Goal: Navigation & Orientation: Find specific page/section

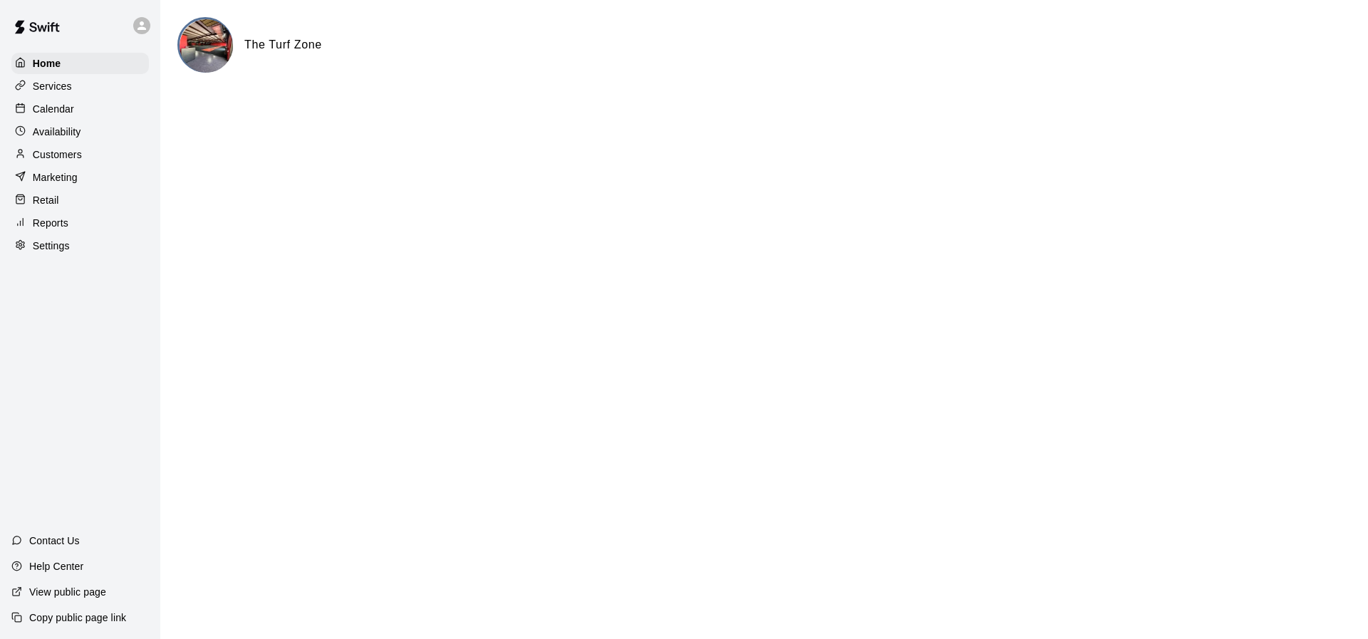
click at [113, 108] on div "Calendar" at bounding box center [80, 108] width 138 height 21
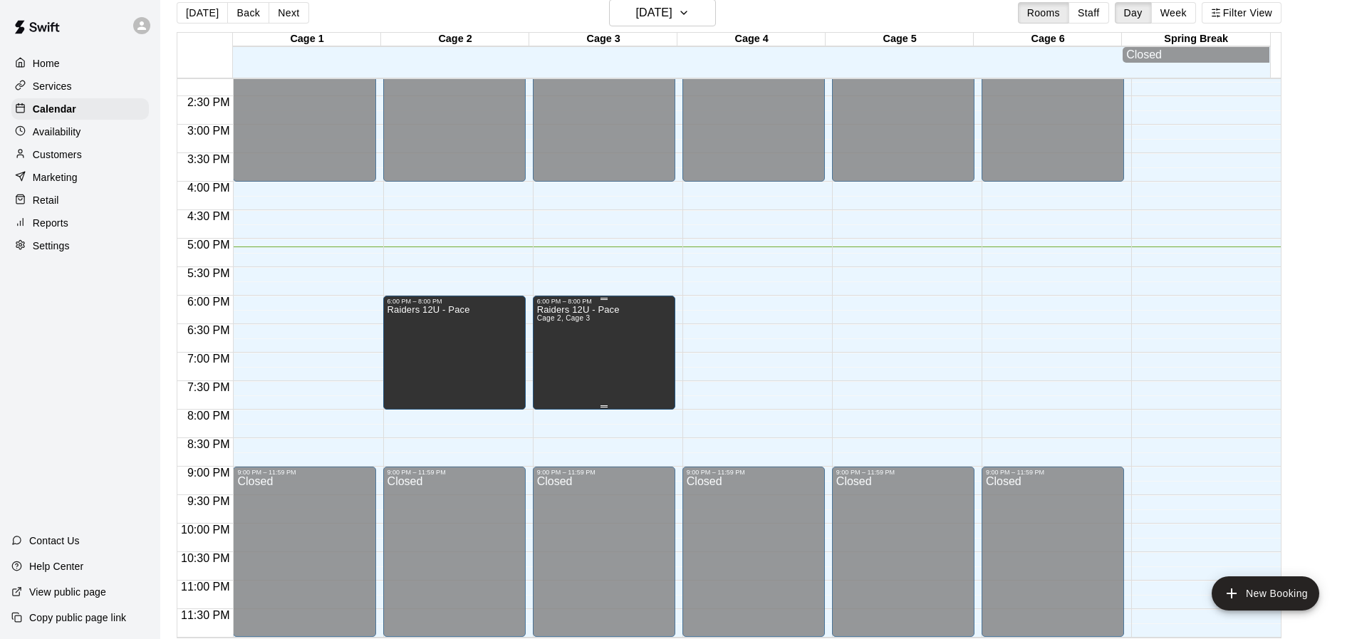
scroll to position [23, 0]
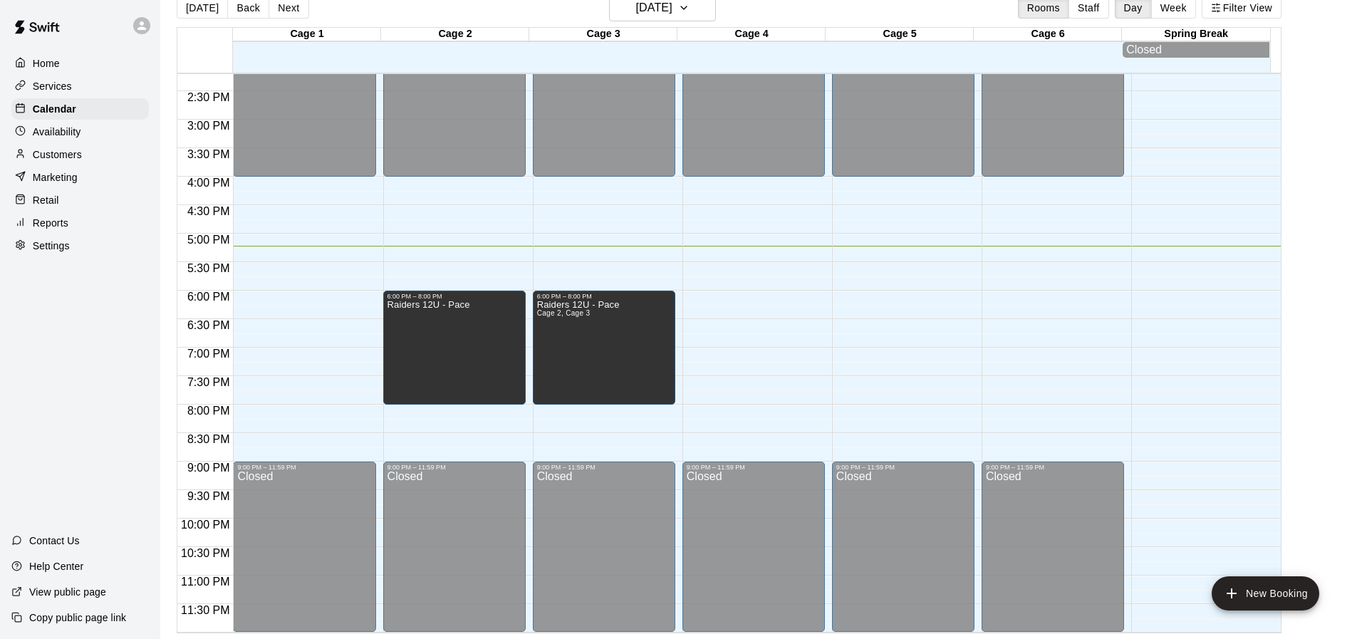
click at [1336, 435] on main "Today Back Next Monday Sep 15 Rooms Staff Day Week Filter View Cage 1 15 Mon Ca…" at bounding box center [759, 313] width 1186 height 639
click at [1316, 495] on main "Today Back Next Monday Sep 15 Rooms Staff Day Week Filter View Cage 1 15 Mon Ca…" at bounding box center [759, 313] width 1186 height 639
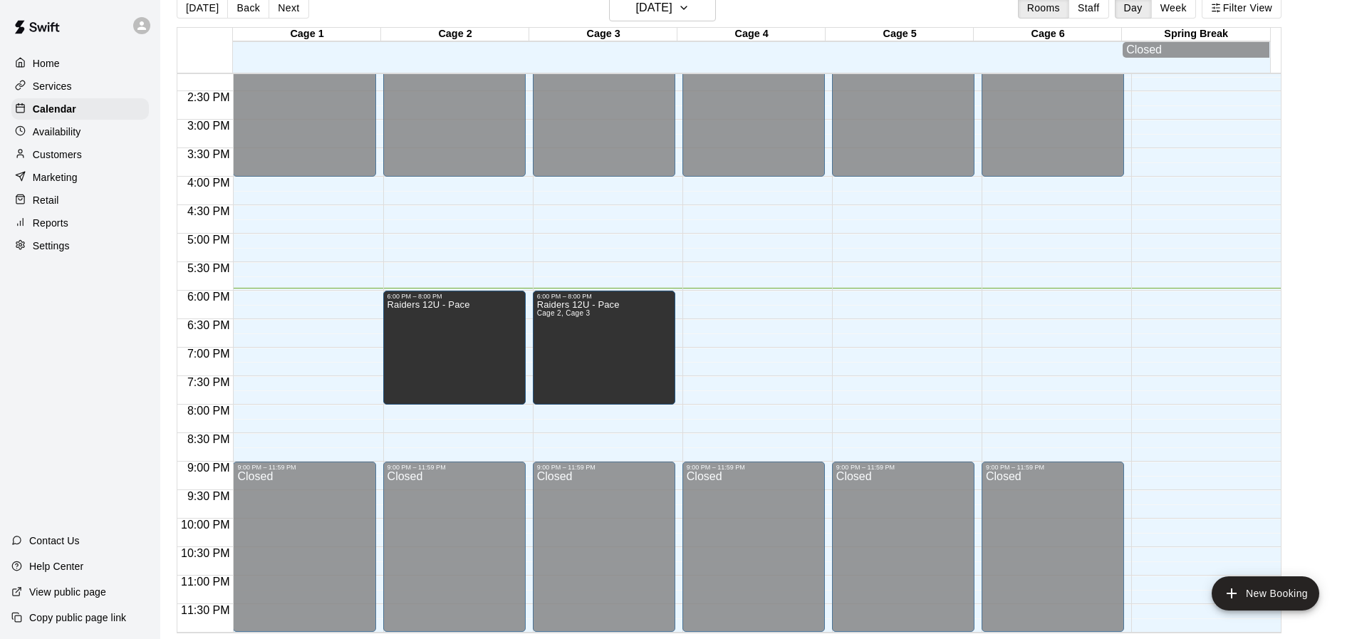
click at [1307, 471] on main "Today Back Next Monday Sep 15 Rooms Staff Day Week Filter View Cage 1 15 Mon Ca…" at bounding box center [759, 313] width 1186 height 639
